Goal: Transaction & Acquisition: Purchase product/service

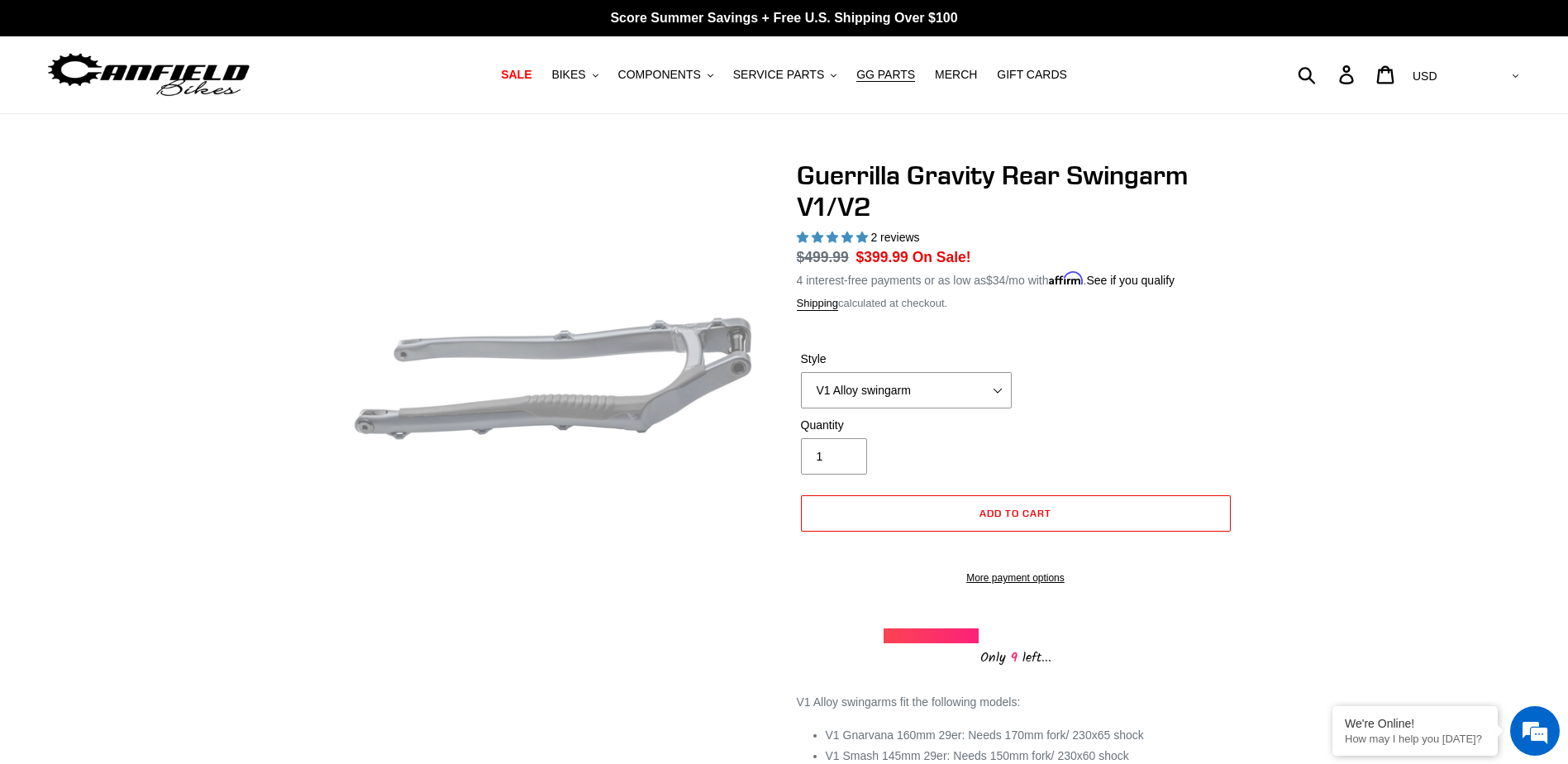
select select "highest-rating"
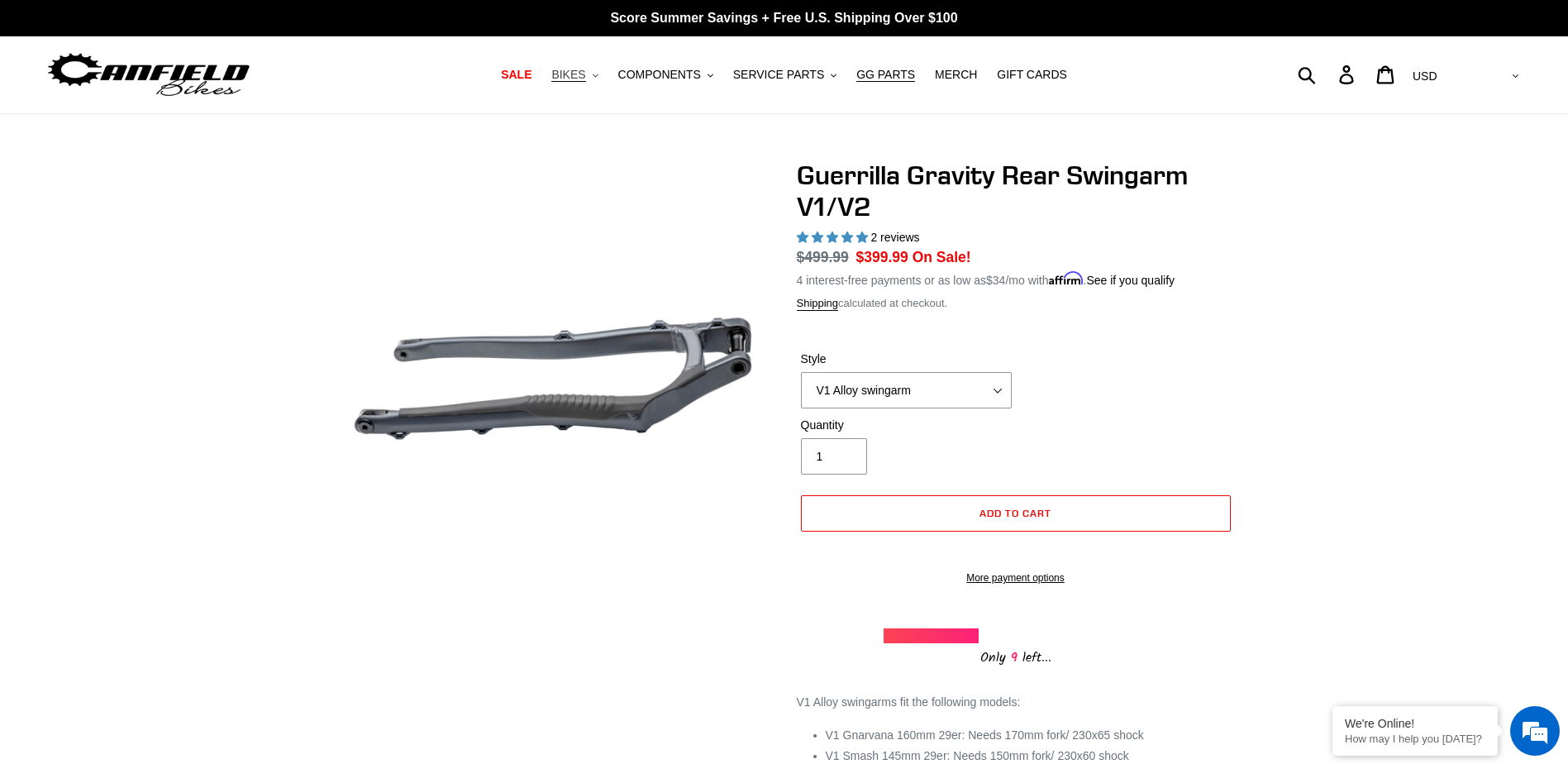
click at [585, 72] on span "BIKES" at bounding box center [568, 75] width 34 height 14
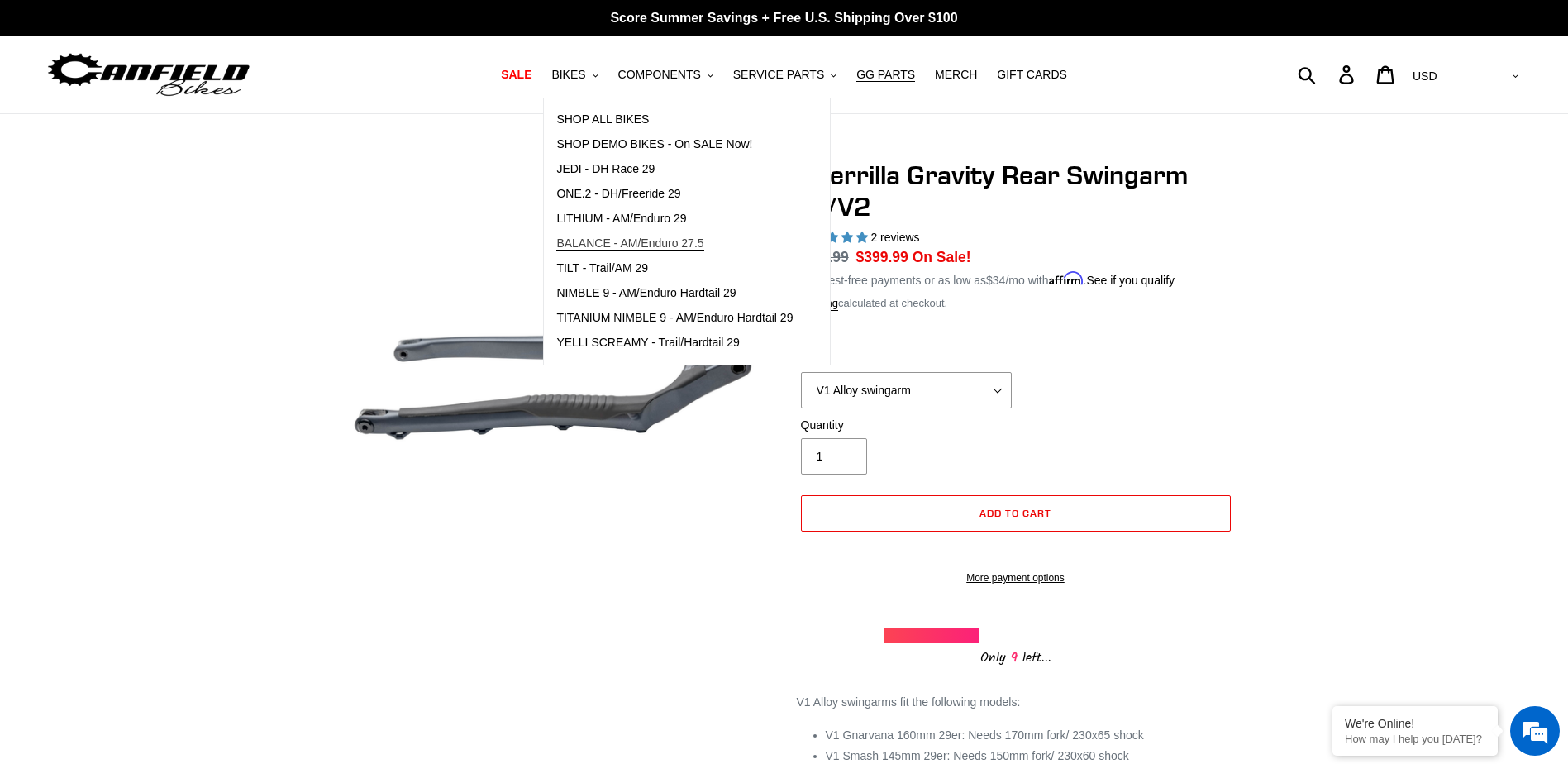
click at [635, 243] on span "BALANCE - AM/Enduro 27.5" at bounding box center [630, 243] width 147 height 14
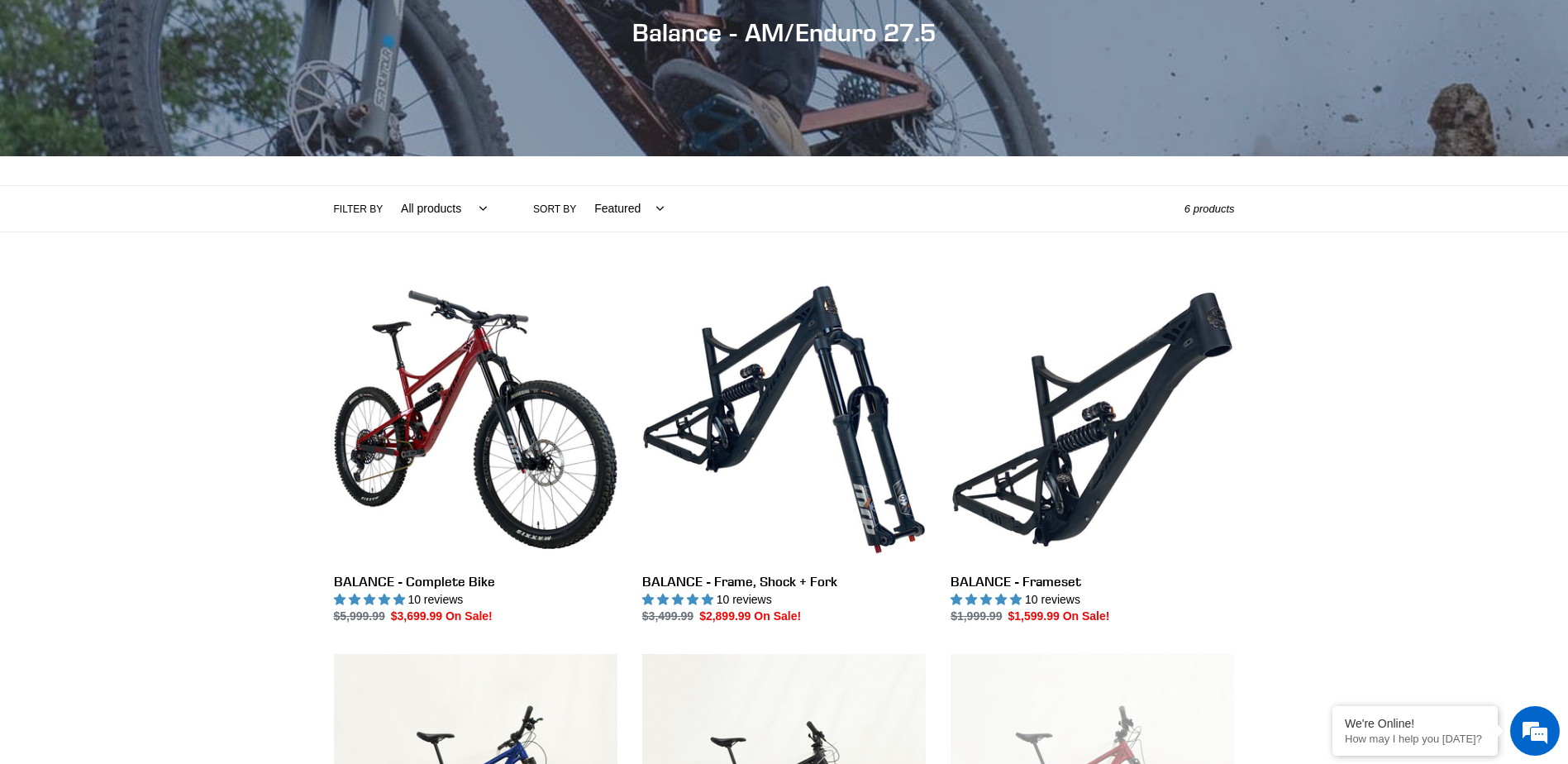
scroll to position [331, 0]
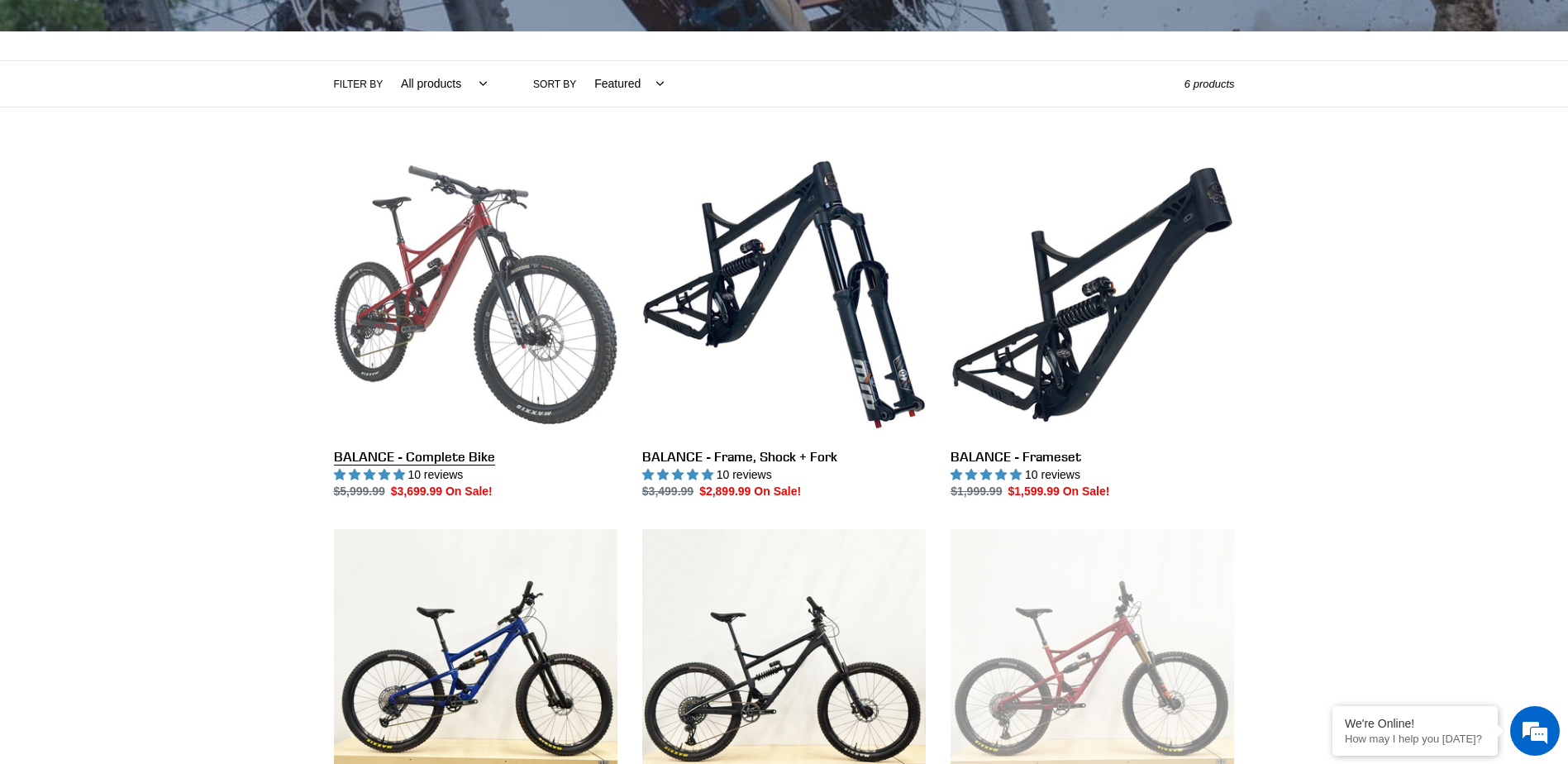
click at [515, 269] on link "BALANCE - Complete Bike" at bounding box center [476, 327] width 284 height 348
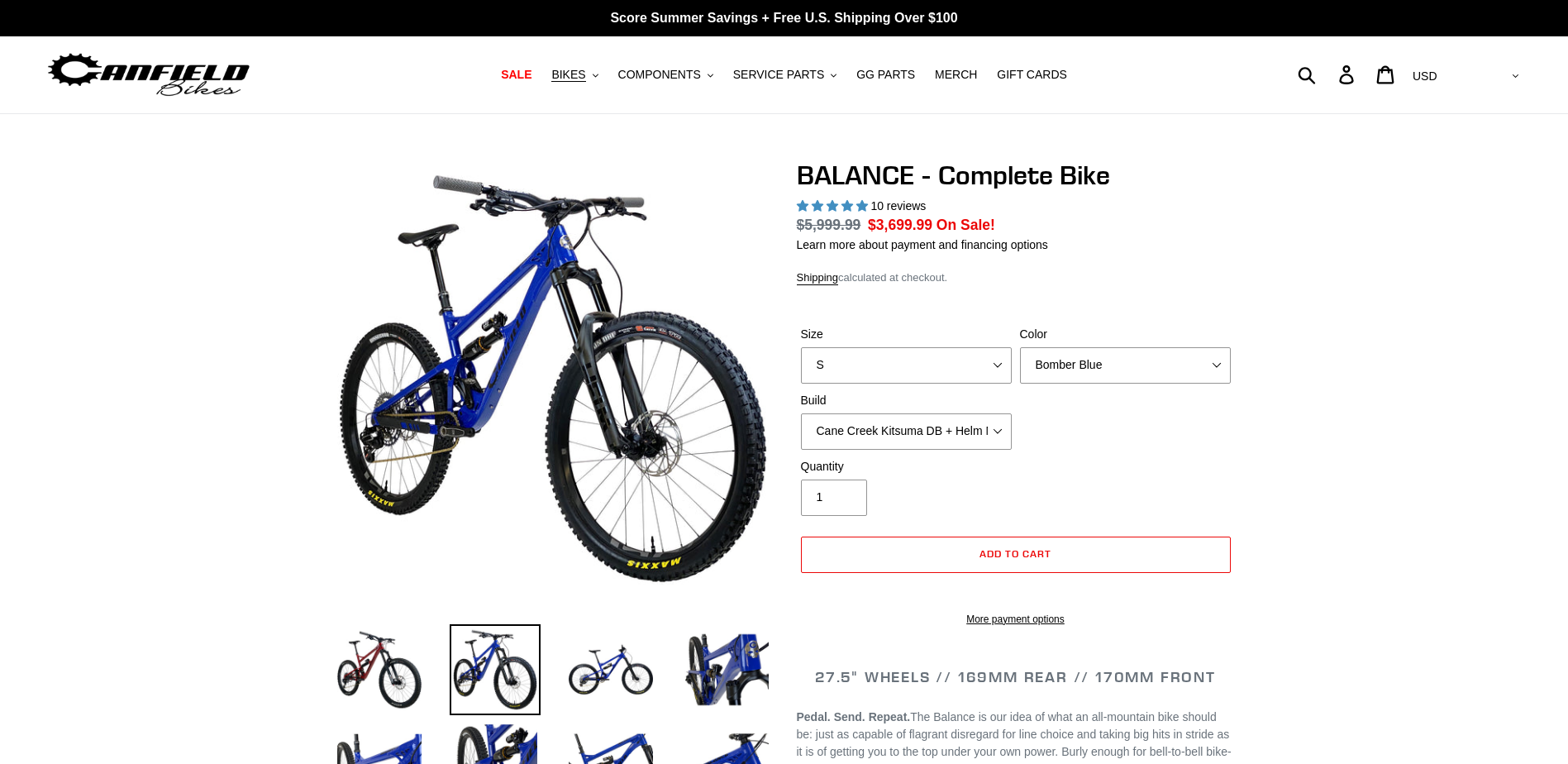
select select "highest-rating"
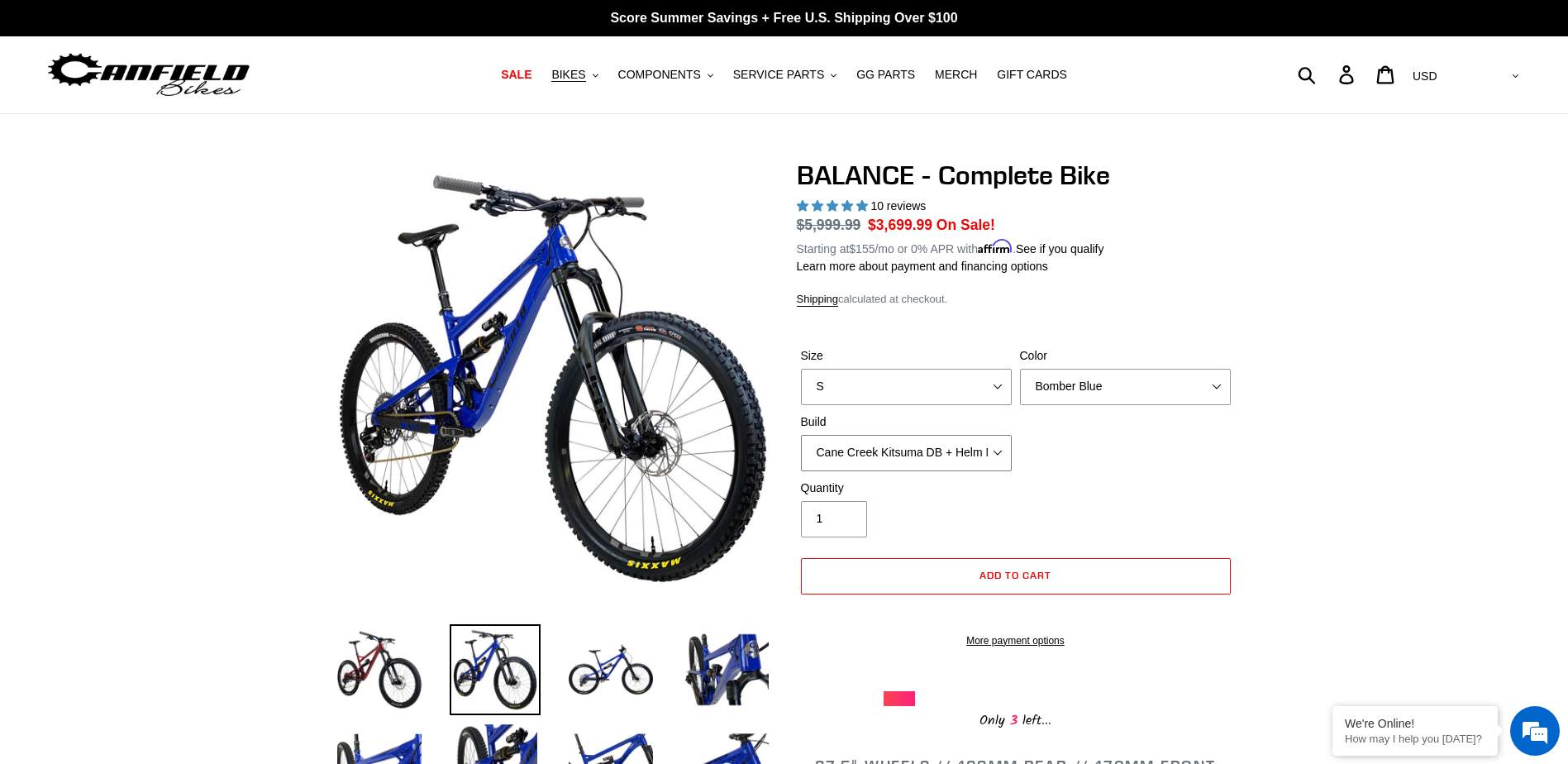
click at [917, 457] on select "Cane Creek Kitsuma DB + Helm MKII + SRAM GX Cane Creek Kitsuma DB + Helm MKII +…" at bounding box center [906, 453] width 211 height 36
select select "RockShox Vivid ULT + Zeb ULT + SRAM XO"
click at [801, 435] on select "Cane Creek Kitsuma DB + Helm MKII + SRAM GX Cane Creek Kitsuma DB + Helm MKII +…" at bounding box center [906, 453] width 211 height 36
